Goal: Browse casually

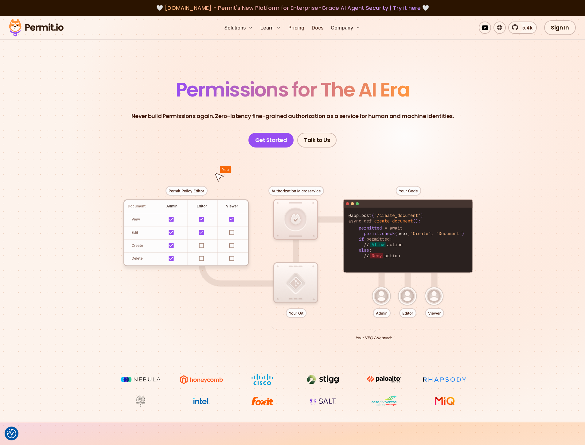
click at [47, 26] on img at bounding box center [36, 27] width 60 height 21
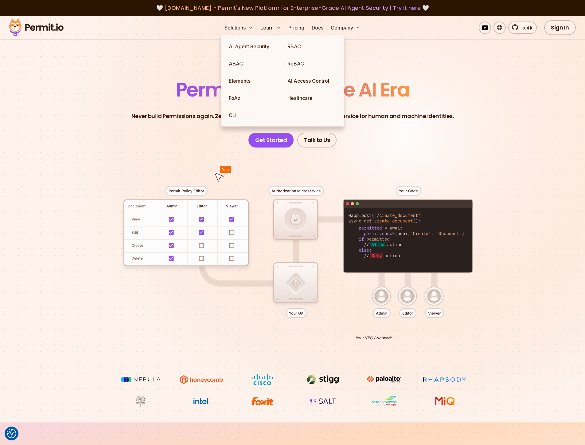
click at [83, 48] on section "Permissions for The AI Era Never build Permissions again. Zero-latency fine-gra…" at bounding box center [292, 218] width 585 height 405
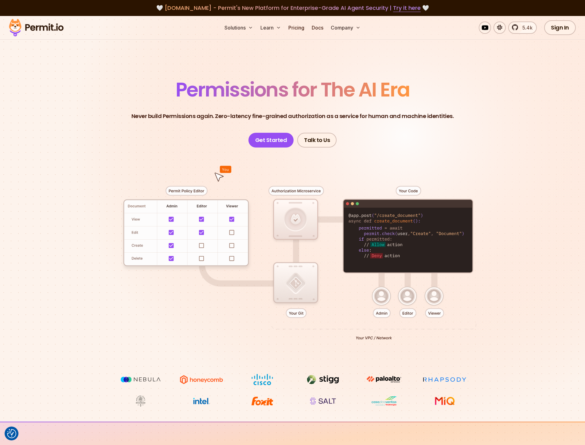
click at [56, 26] on img at bounding box center [36, 27] width 60 height 21
click at [18, 29] on img at bounding box center [36, 27] width 60 height 21
click at [73, 72] on section "Permissions for The AI Era Never build Permissions again. Zero-latency fine-gra…" at bounding box center [292, 218] width 585 height 405
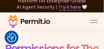
scroll to position [15, 0]
